Goal: Task Accomplishment & Management: Use online tool/utility

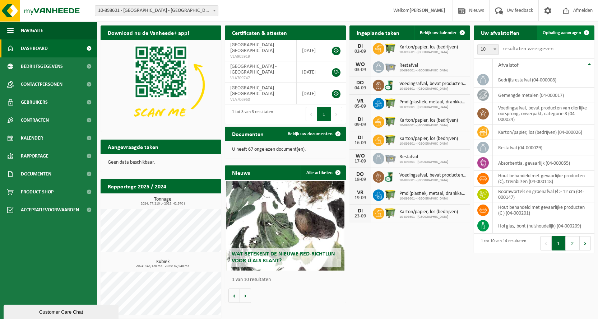
click at [575, 33] on span "Ophaling aanvragen" at bounding box center [562, 33] width 38 height 5
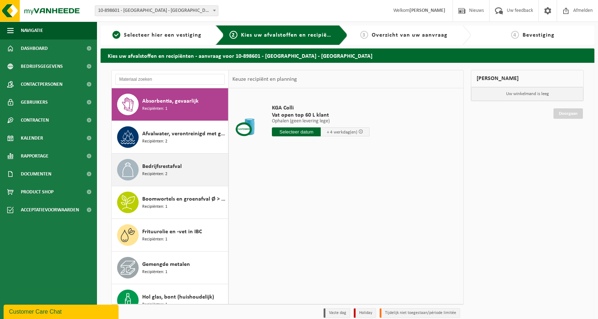
click at [164, 161] on div "Bedrijfsrestafval Recipiënten: 2" at bounding box center [184, 170] width 84 height 22
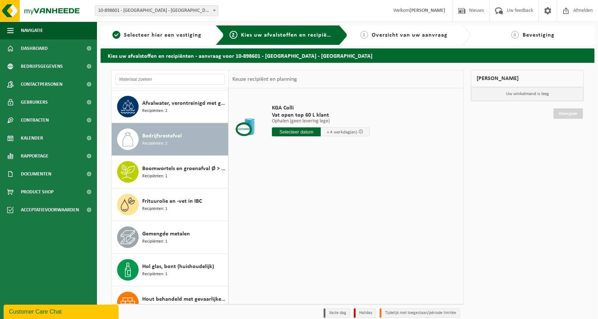
scroll to position [65, 0]
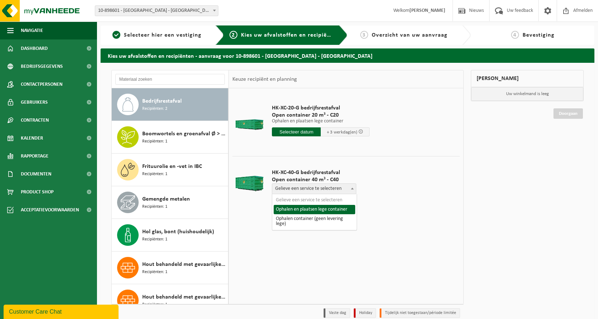
click at [336, 187] on span "Gelieve een service te selecteren" at bounding box center [314, 189] width 84 height 10
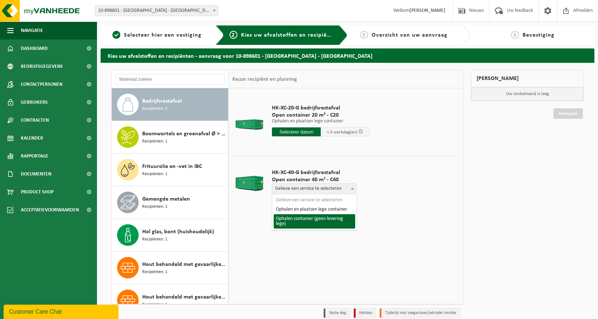
select select "P2PL-VEL-092148_HK-XC-40-GN-00_04-000008_72"
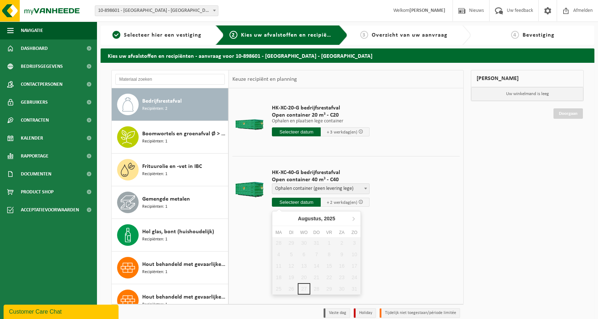
click at [282, 203] on input "text" at bounding box center [296, 202] width 49 height 9
click at [355, 220] on icon at bounding box center [353, 218] width 11 height 11
click at [278, 218] on icon at bounding box center [279, 218] width 11 height 11
click at [354, 221] on icon at bounding box center [353, 218] width 11 height 11
click at [292, 242] on div "2" at bounding box center [291, 242] width 13 height 11
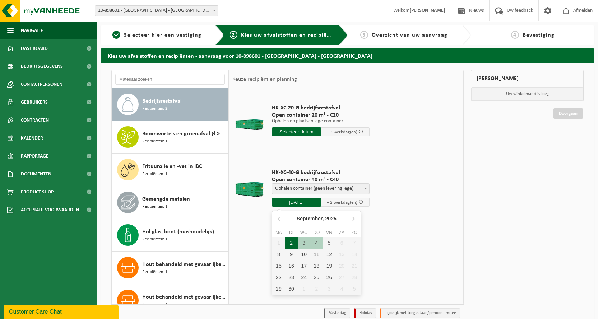
type input "Van 2025-09-02"
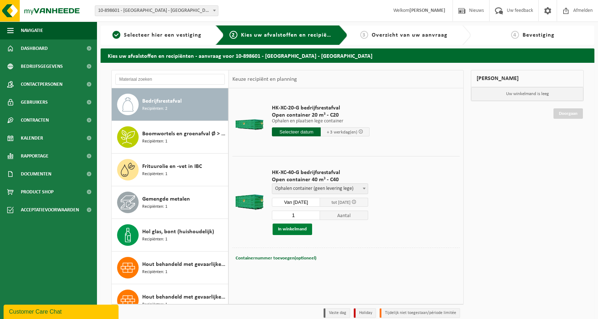
click at [292, 229] on button "In winkelmand" at bounding box center [292, 229] width 39 height 11
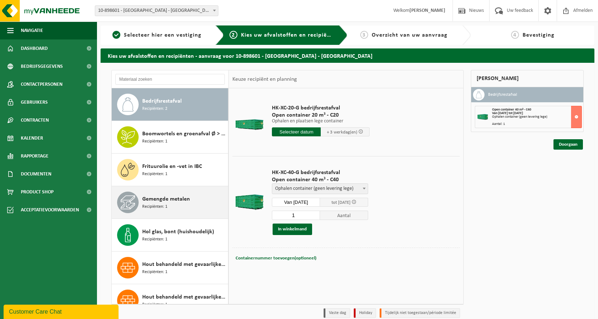
click at [168, 200] on span "Gemengde metalen" at bounding box center [166, 199] width 48 height 9
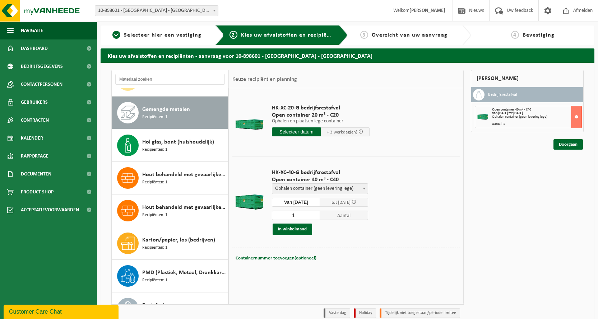
scroll to position [163, 0]
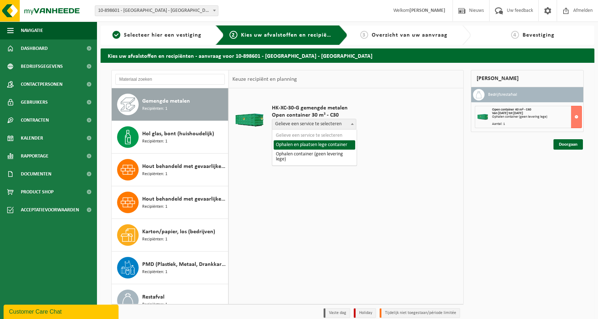
click at [312, 124] on span "Gelieve een service te selecteren" at bounding box center [314, 124] width 84 height 10
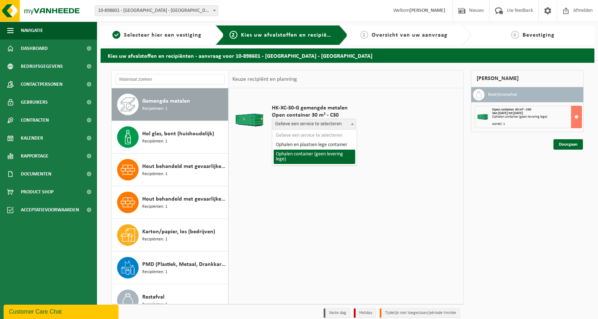
select select "P2PL-VEL-090991_HK-XC-30-GN-00_04-000017_72"
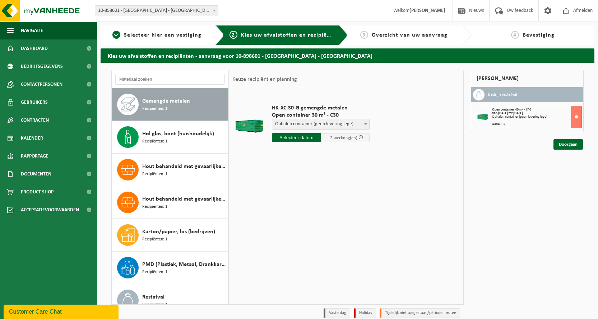
click at [303, 138] on input "text" at bounding box center [296, 137] width 49 height 9
click at [352, 154] on icon at bounding box center [353, 153] width 11 height 11
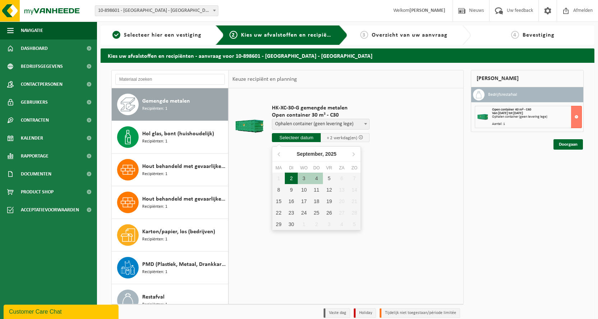
click at [289, 176] on div "2" at bounding box center [291, 178] width 13 height 11
type input "Van 2025-09-02"
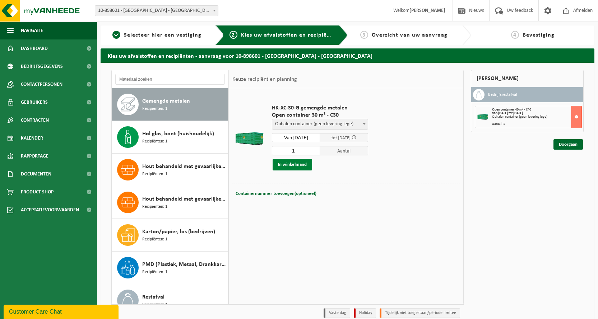
click at [293, 164] on button "In winkelmand" at bounding box center [292, 164] width 39 height 11
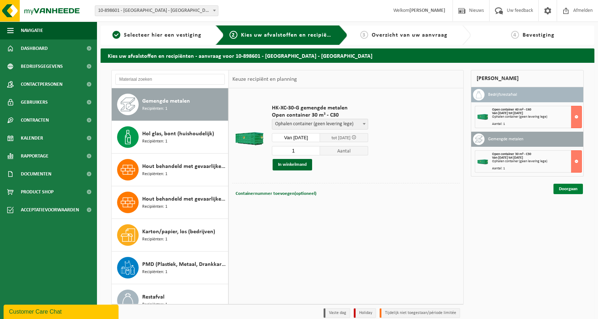
click at [574, 187] on link "Doorgaan" at bounding box center [567, 189] width 29 height 10
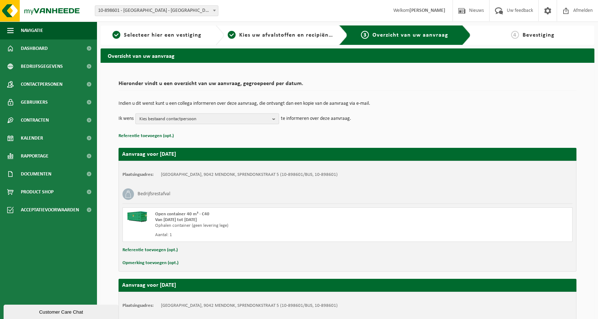
click at [273, 117] on b "button" at bounding box center [275, 119] width 6 height 10
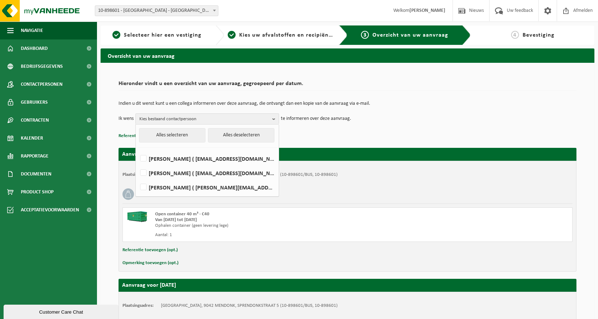
click at [399, 110] on td "Indien u dit wenst kunt u een collega informeren over deze aanvraag, die ontvan…" at bounding box center [347, 107] width 458 height 12
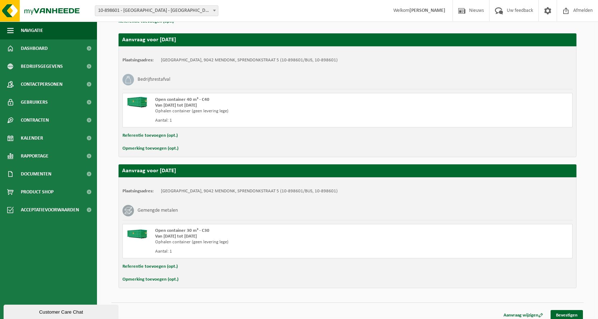
scroll to position [120, 0]
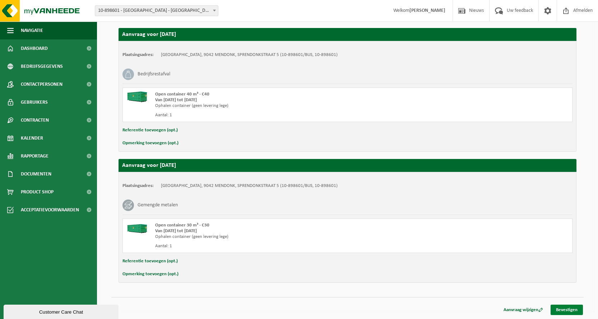
click at [576, 310] on link "Bevestigen" at bounding box center [566, 310] width 32 height 10
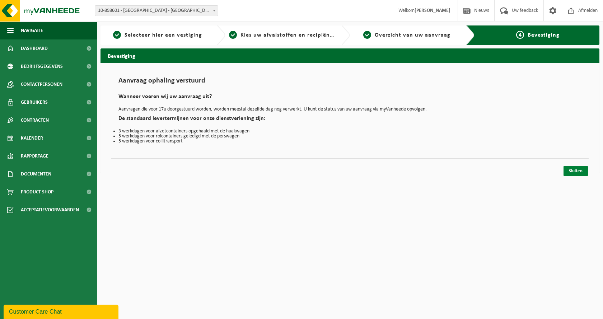
click at [572, 172] on link "Sluiten" at bounding box center [576, 171] width 24 height 10
